Goal: Task Accomplishment & Management: Use online tool/utility

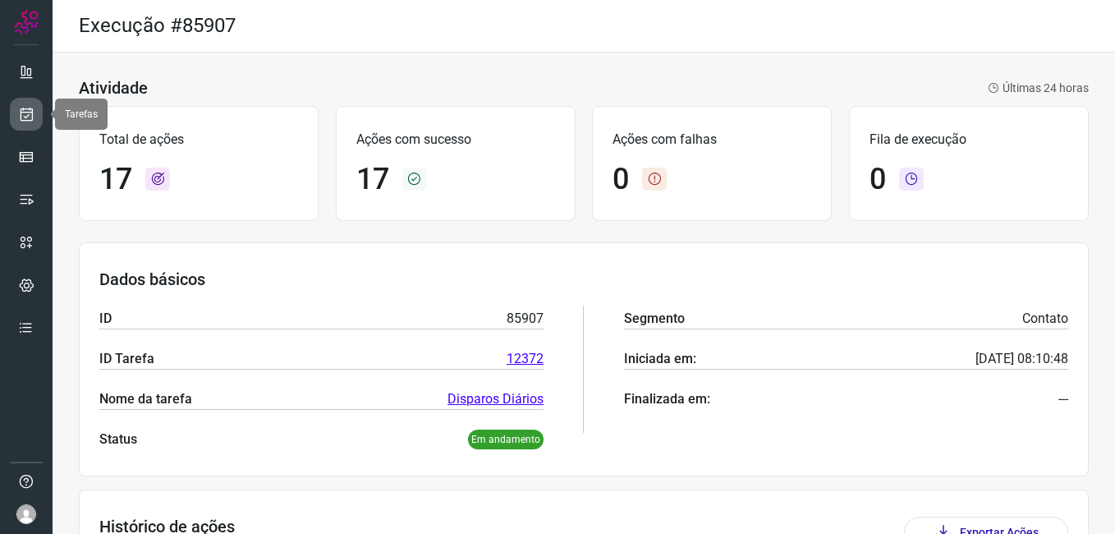
click at [29, 110] on icon at bounding box center [26, 114] width 17 height 16
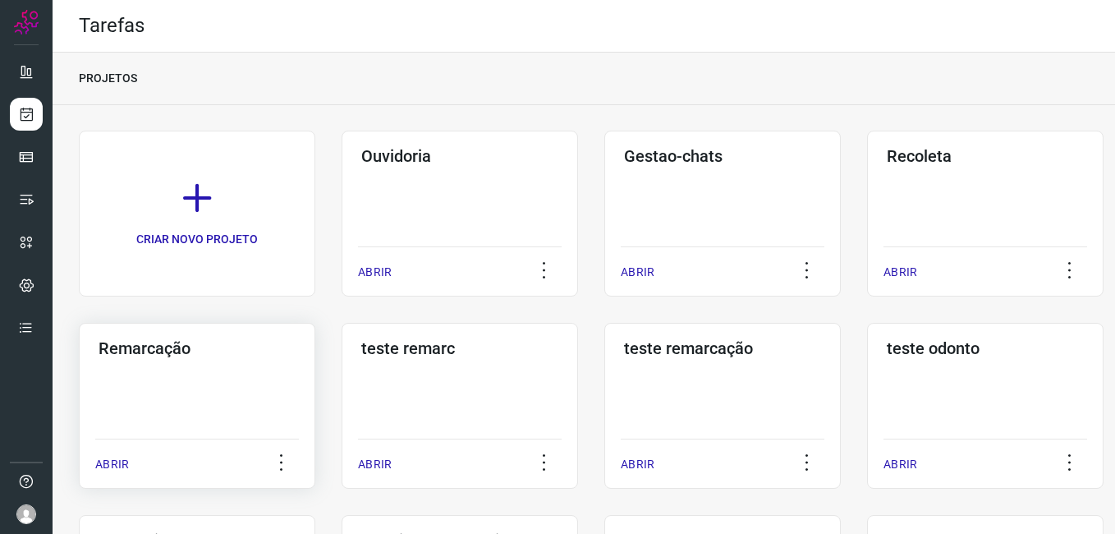
click at [177, 372] on div "Remarcação ABRIR" at bounding box center [197, 406] width 237 height 166
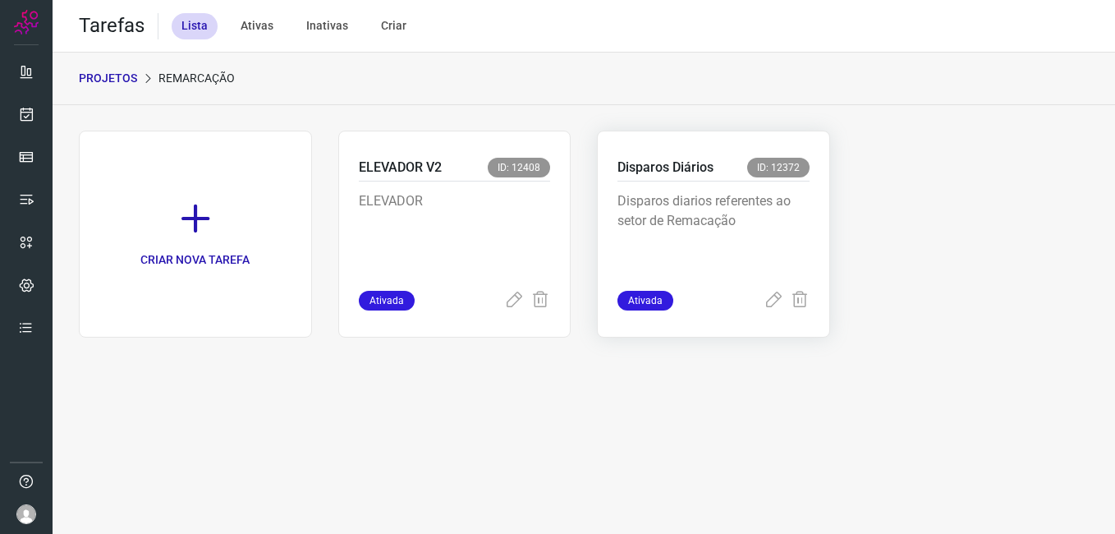
click at [703, 189] on div "Disparos diarios referentes ao setor de Remacação" at bounding box center [714, 235] width 192 height 109
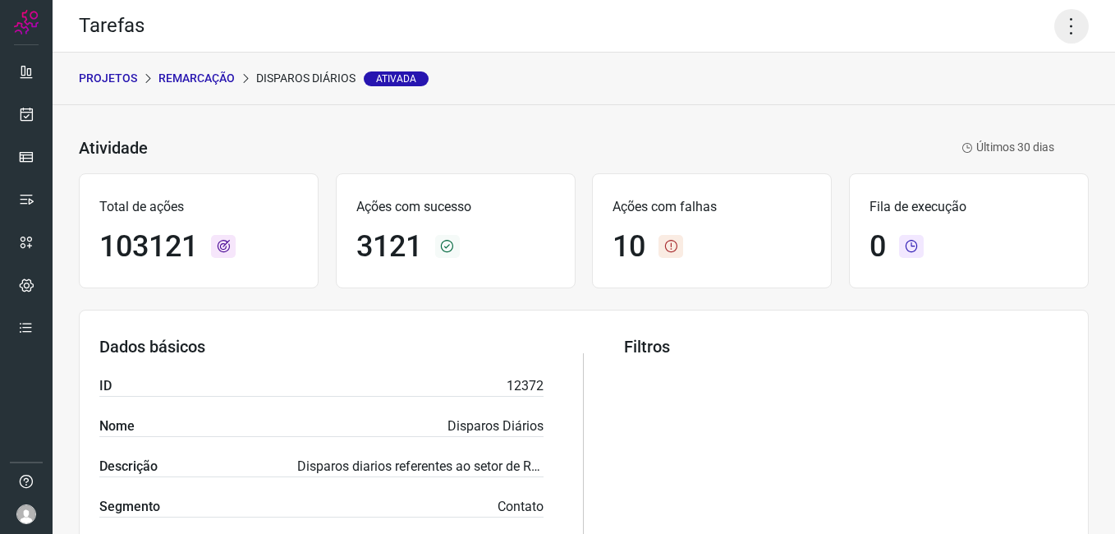
click at [1055, 28] on icon at bounding box center [1072, 26] width 34 height 34
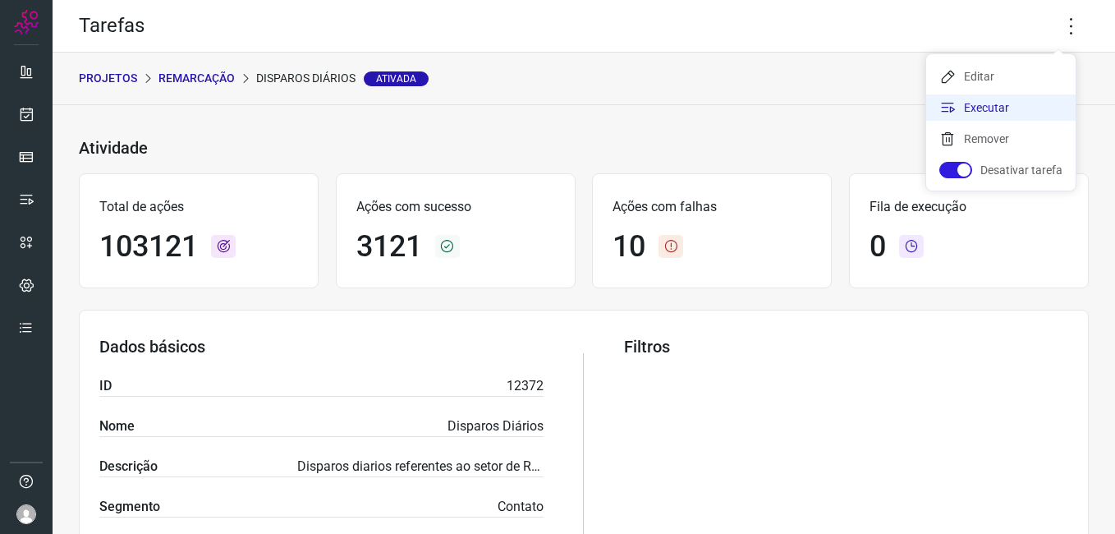
click at [995, 108] on li "Executar" at bounding box center [1000, 107] width 149 height 26
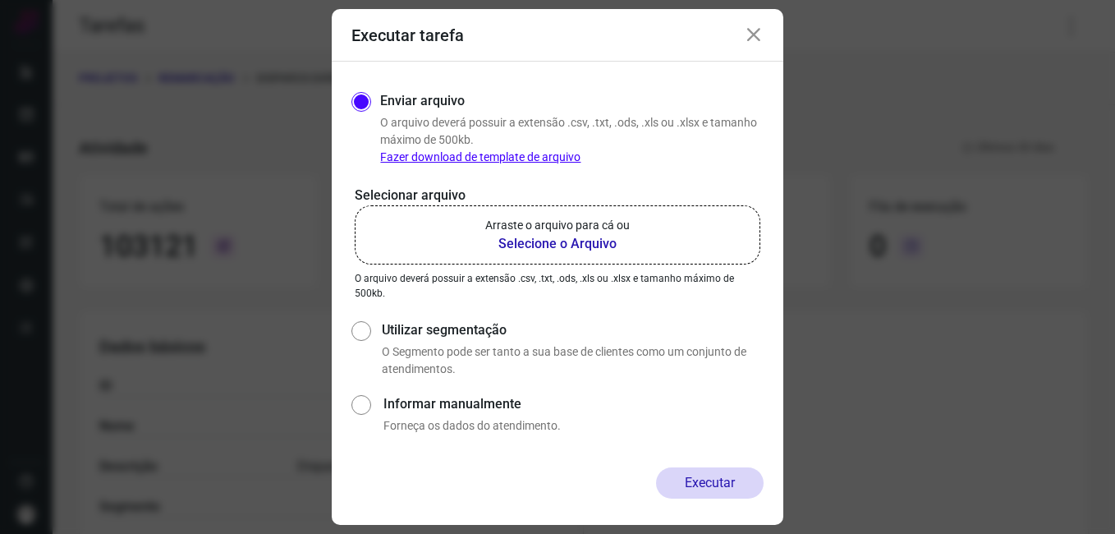
click at [581, 243] on b "Selecione o Arquivo" at bounding box center [557, 244] width 145 height 20
click at [0, 0] on input "Arraste o arquivo para cá ou Selecione o Arquivo" at bounding box center [0, 0] width 0 height 0
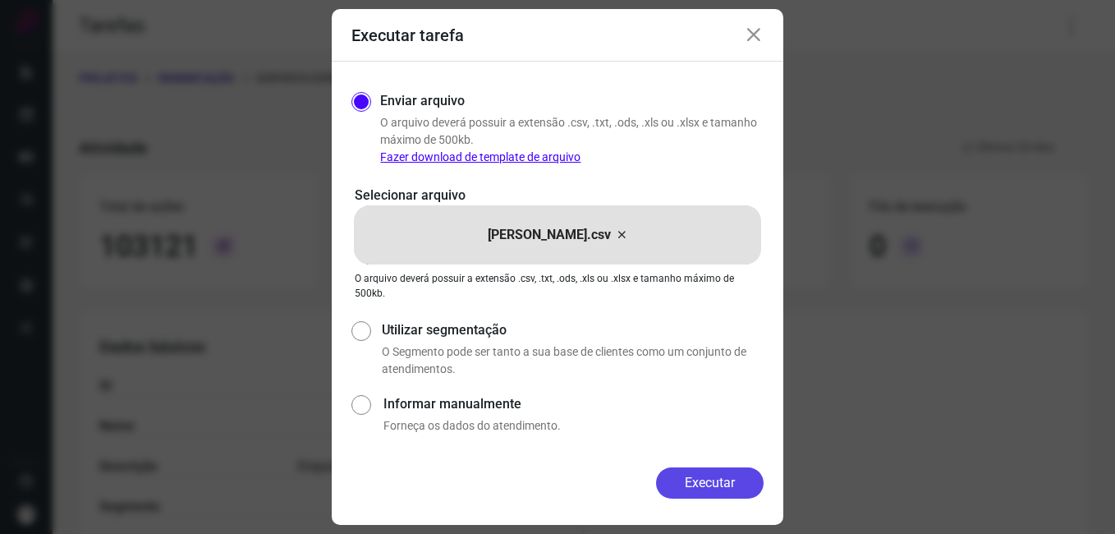
click at [696, 482] on button "Executar" at bounding box center [710, 482] width 108 height 31
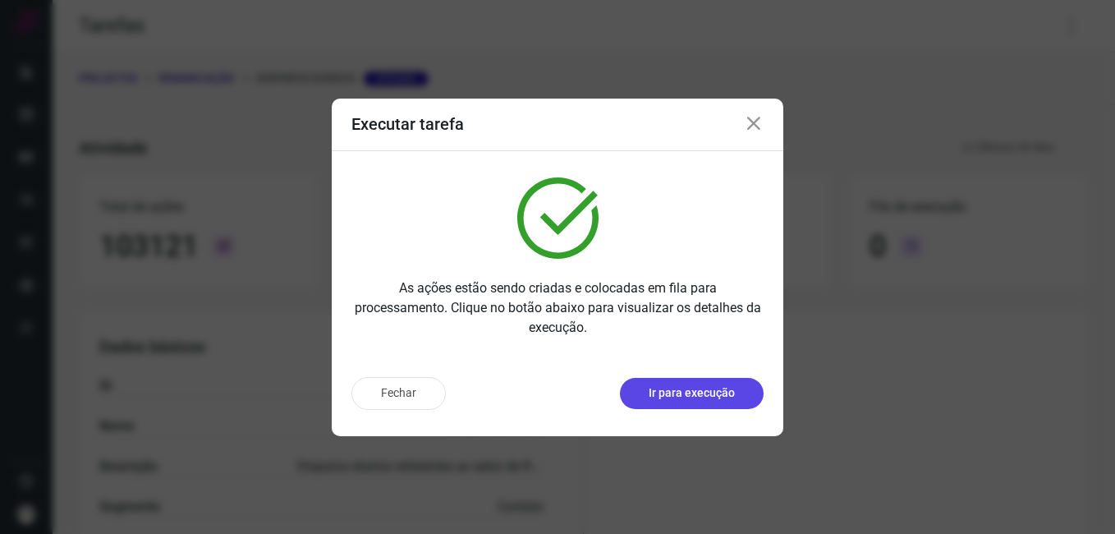
click at [681, 384] on p "Ir para execução" at bounding box center [692, 392] width 86 height 17
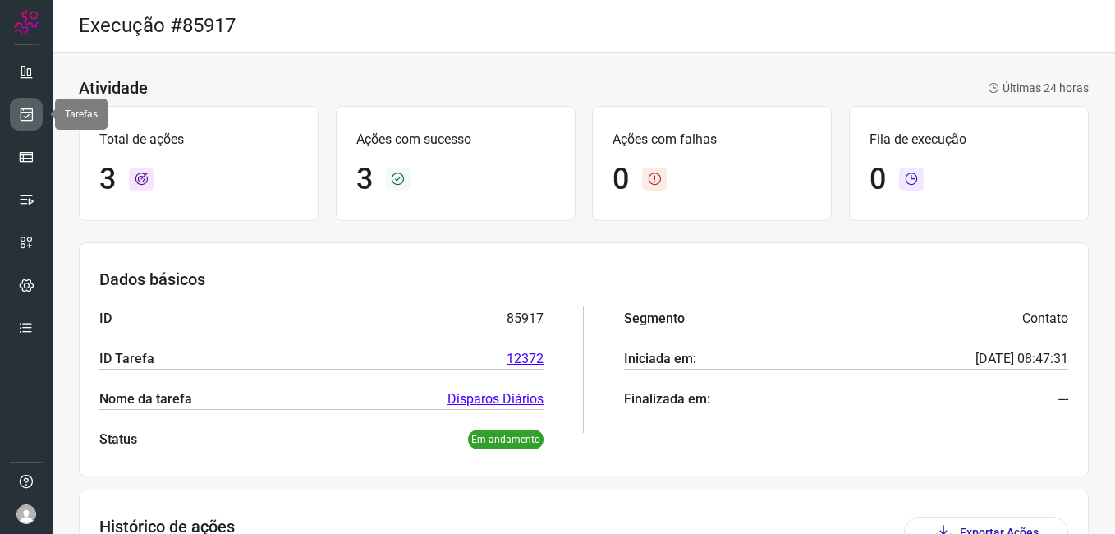
click at [34, 113] on icon at bounding box center [26, 114] width 17 height 16
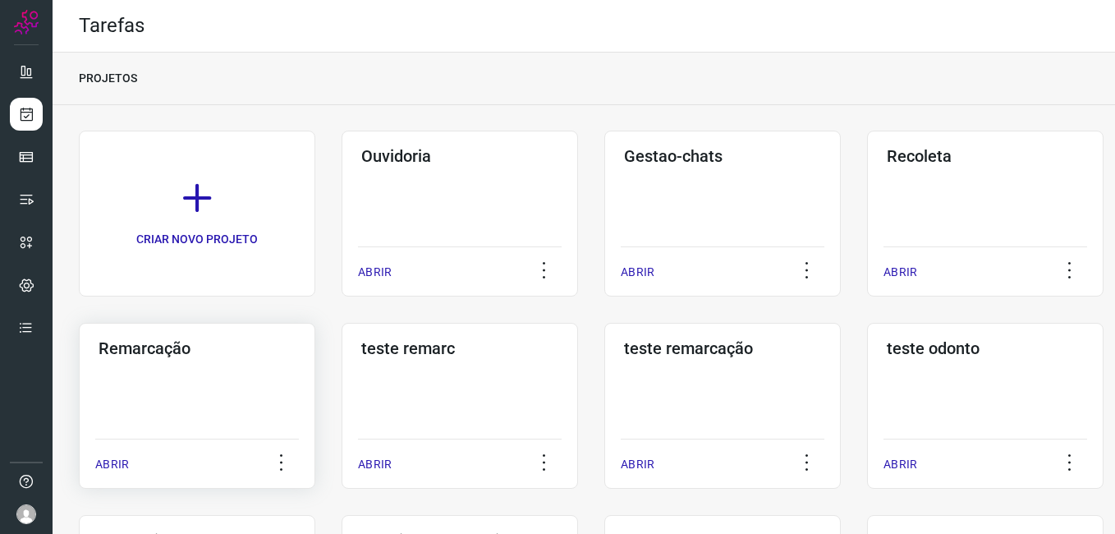
click at [196, 374] on div "Remarcação ABRIR" at bounding box center [197, 406] width 237 height 166
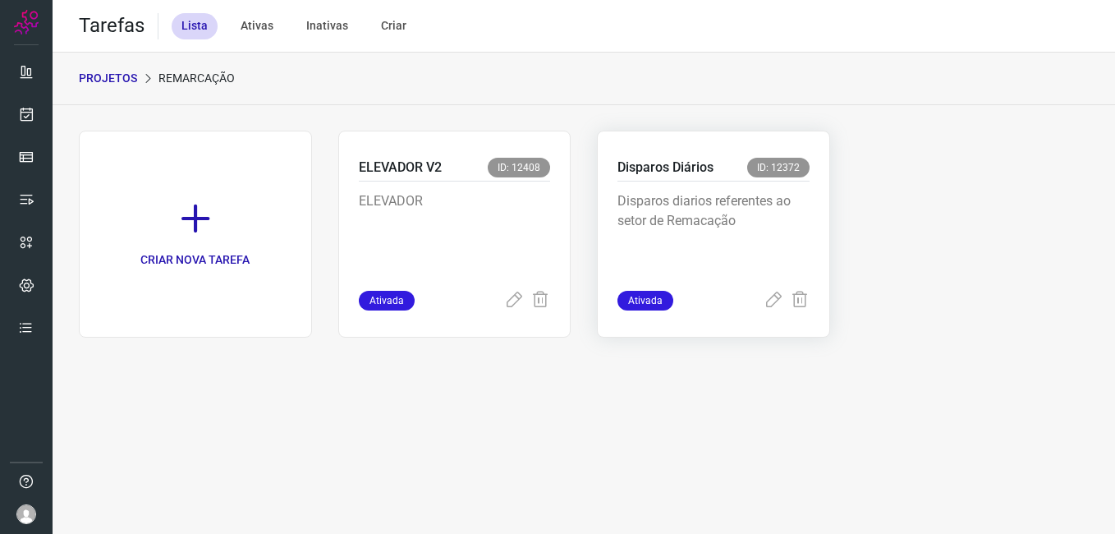
click at [702, 204] on p "Disparos diarios referentes ao setor de Remacação" at bounding box center [714, 232] width 192 height 82
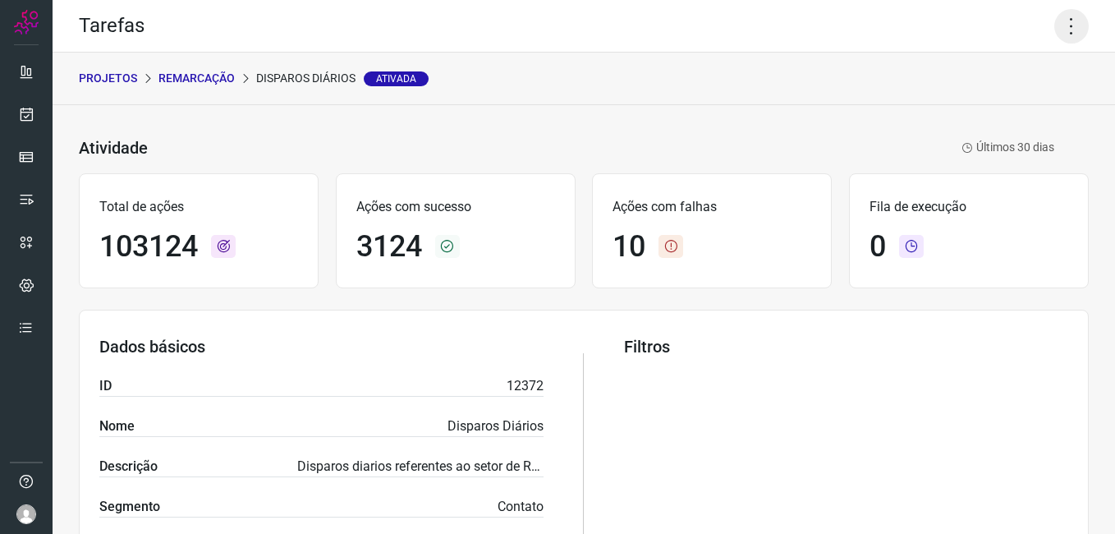
click at [1064, 28] on icon at bounding box center [1072, 26] width 34 height 34
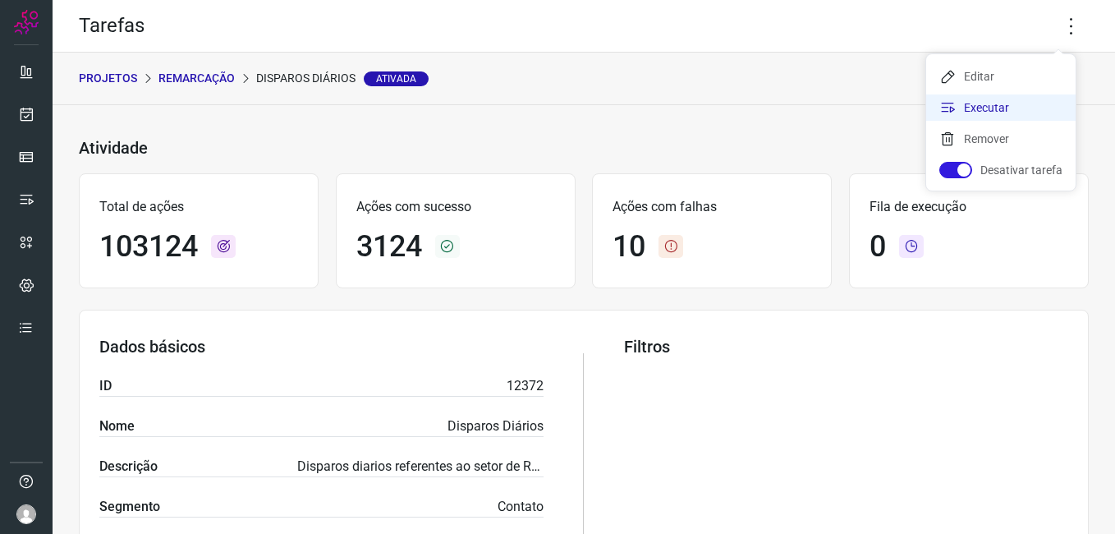
click at [972, 103] on li "Executar" at bounding box center [1000, 107] width 149 height 26
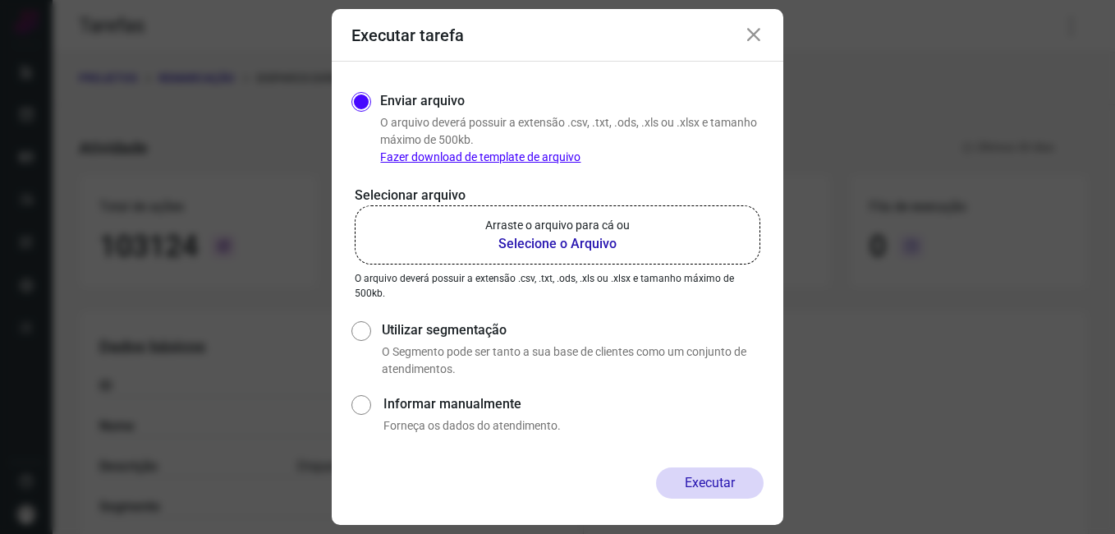
click at [559, 243] on b "Selecione o Arquivo" at bounding box center [557, 244] width 145 height 20
click at [0, 0] on input "Arraste o arquivo para cá ou Selecione o Arquivo" at bounding box center [0, 0] width 0 height 0
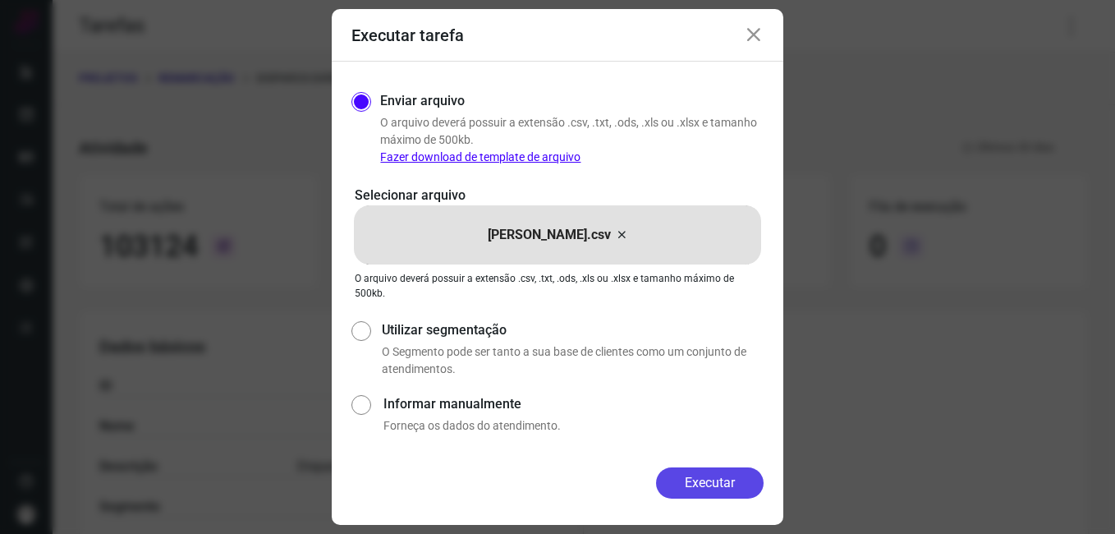
click at [705, 488] on button "Executar" at bounding box center [710, 482] width 108 height 31
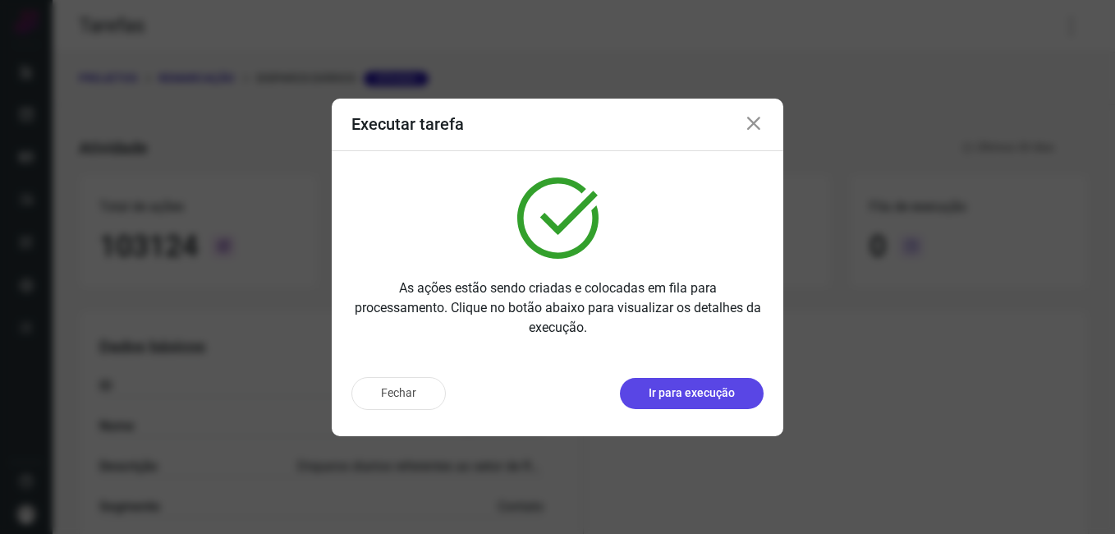
click at [685, 390] on p "Ir para execução" at bounding box center [692, 392] width 86 height 17
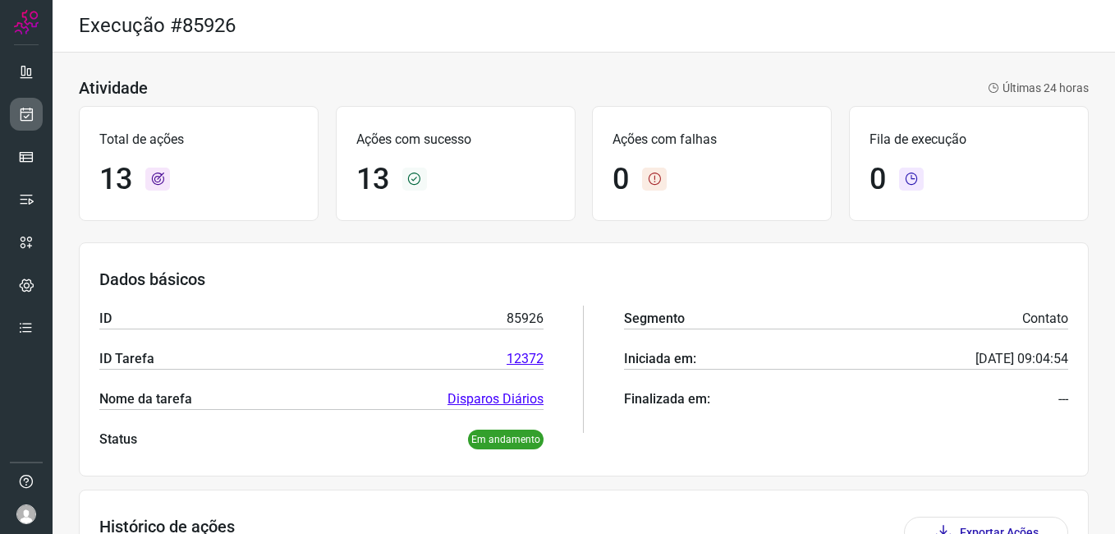
click at [30, 117] on icon at bounding box center [26, 114] width 17 height 16
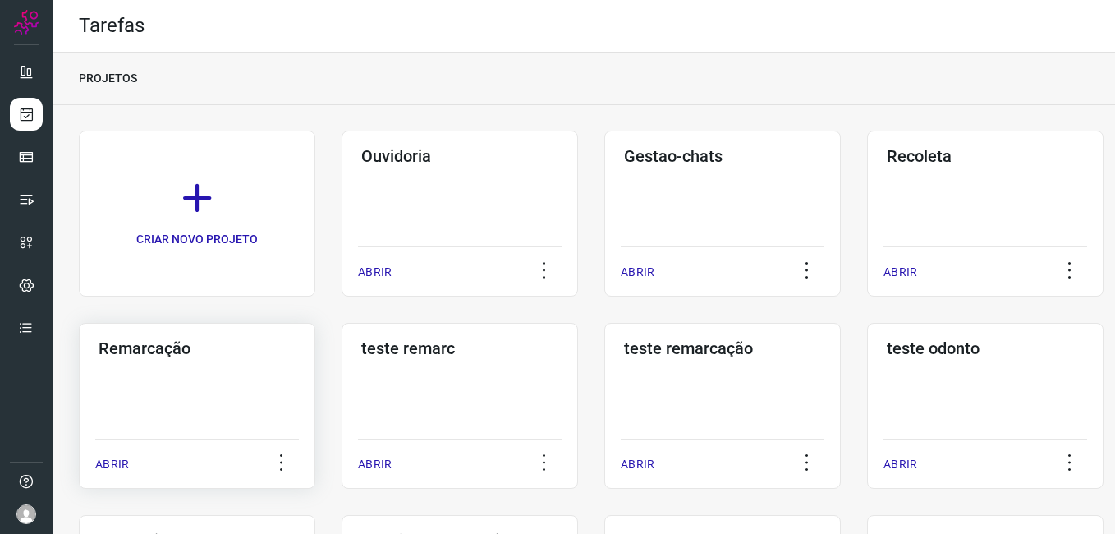
click at [244, 384] on div "Remarcação ABRIR" at bounding box center [197, 406] width 237 height 166
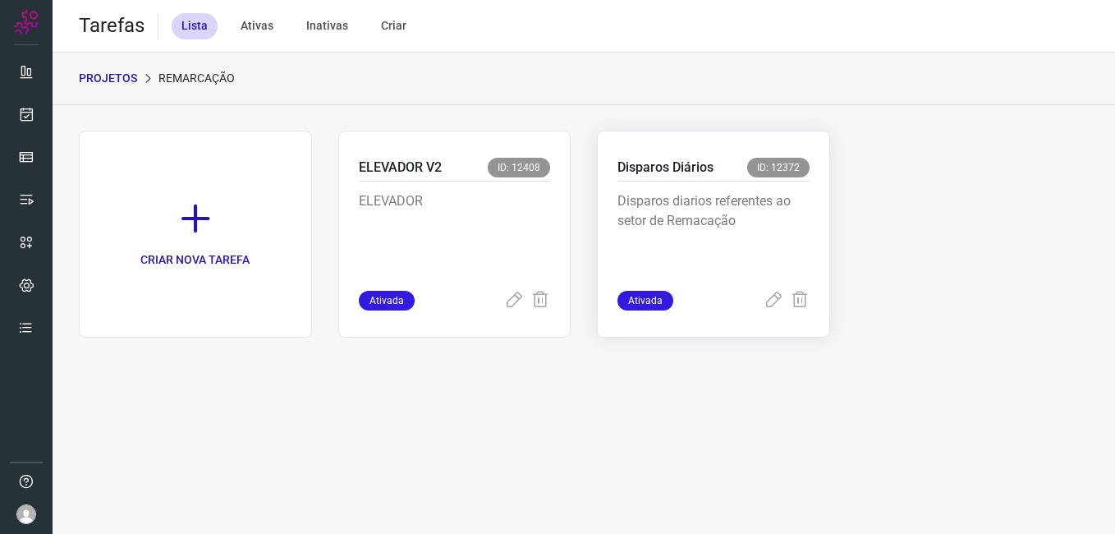
click at [669, 214] on p "Disparos diarios referentes ao setor de Remacação" at bounding box center [714, 232] width 192 height 82
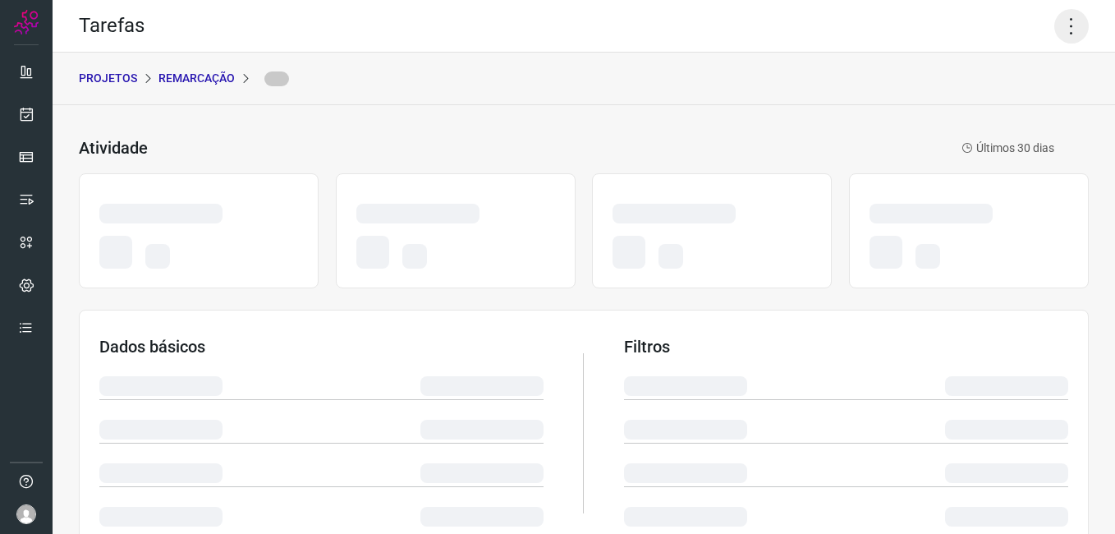
click at [1055, 33] on icon at bounding box center [1072, 26] width 34 height 34
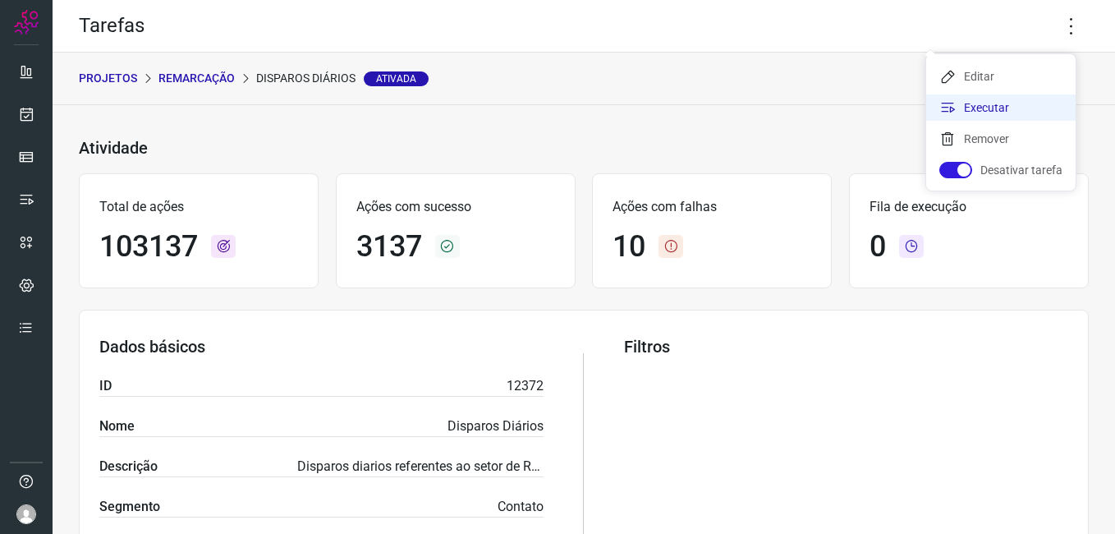
click at [999, 99] on li "Executar" at bounding box center [1000, 107] width 149 height 26
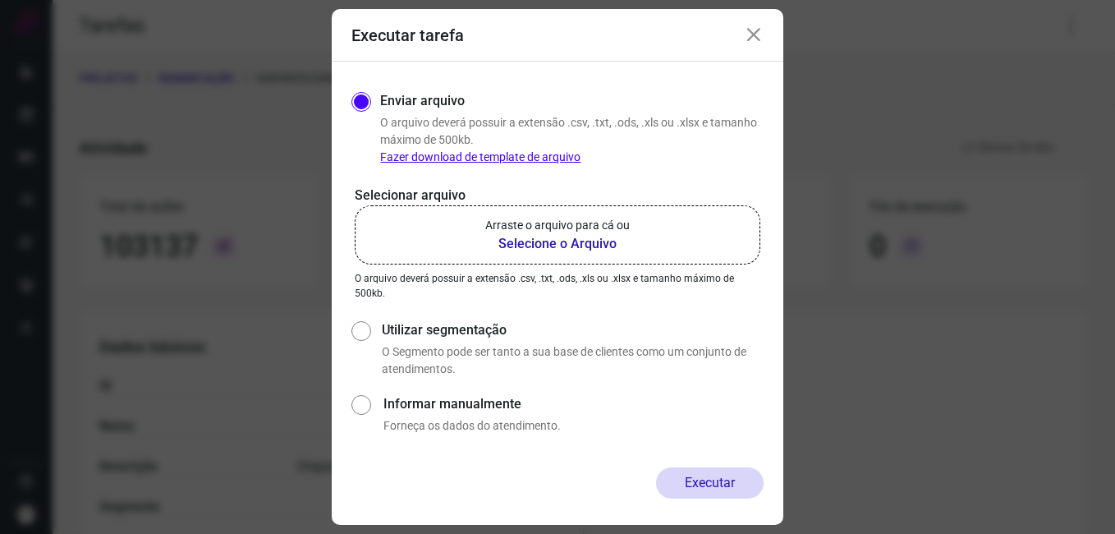
click at [544, 240] on b "Selecione o Arquivo" at bounding box center [557, 244] width 145 height 20
click at [0, 0] on input "Arraste o arquivo para cá ou Selecione o Arquivo" at bounding box center [0, 0] width 0 height 0
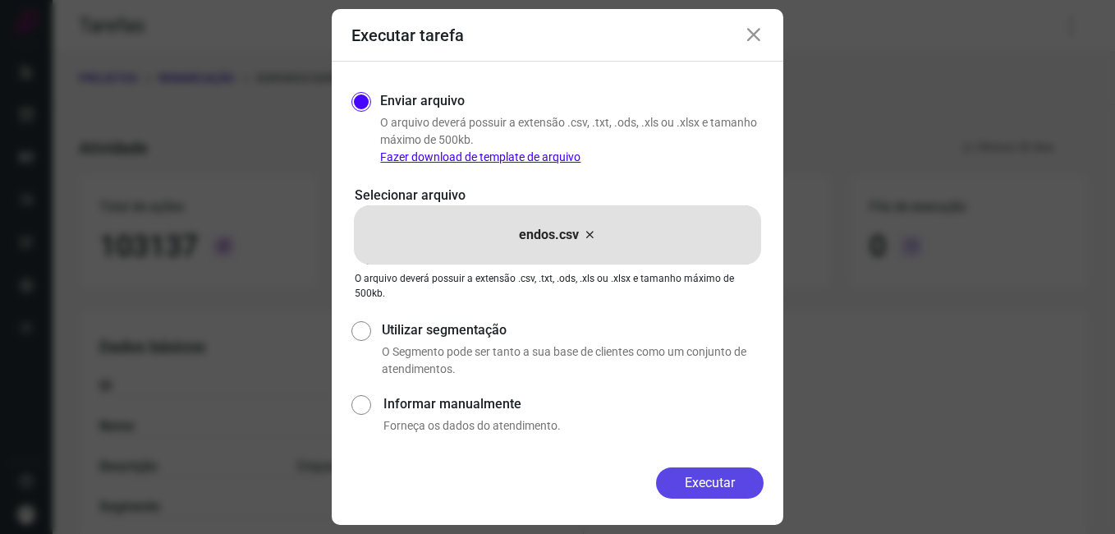
click at [709, 482] on button "Executar" at bounding box center [710, 482] width 108 height 31
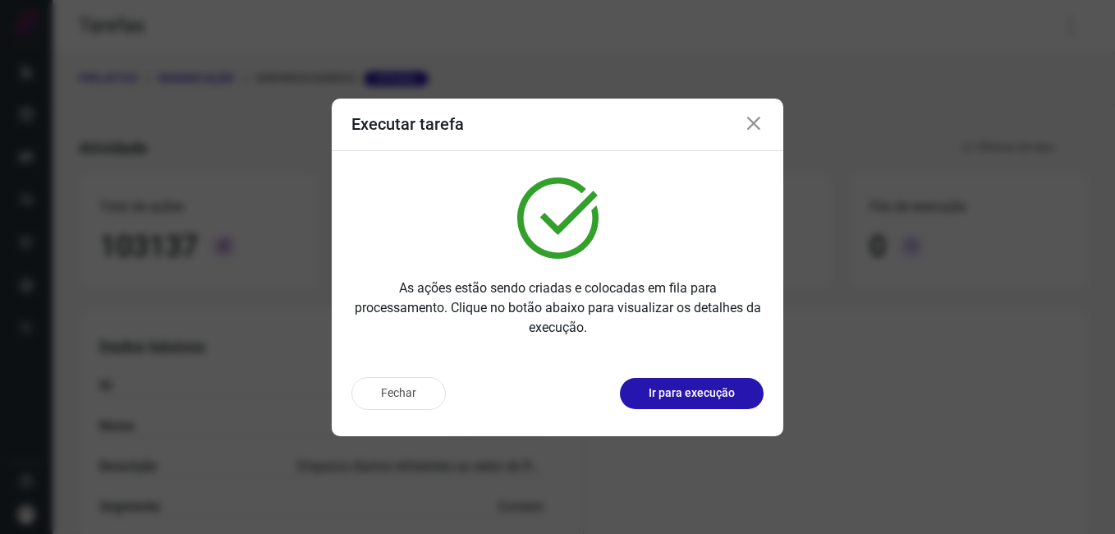
click at [673, 386] on p "Ir para execução" at bounding box center [692, 392] width 86 height 17
